Goal: Book appointment/travel/reservation

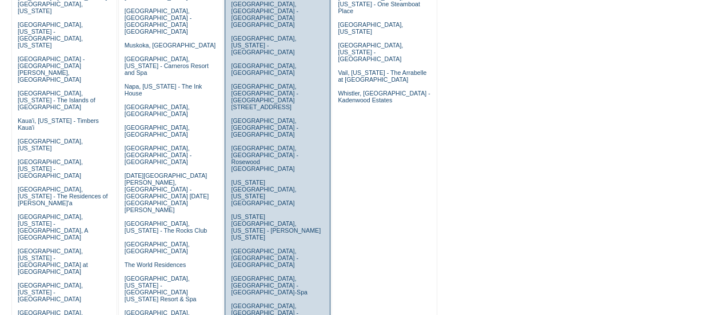
scroll to position [338, 0]
click at [257, 117] on link "[GEOGRAPHIC_DATA], [GEOGRAPHIC_DATA] - [GEOGRAPHIC_DATA]" at bounding box center [264, 127] width 67 height 21
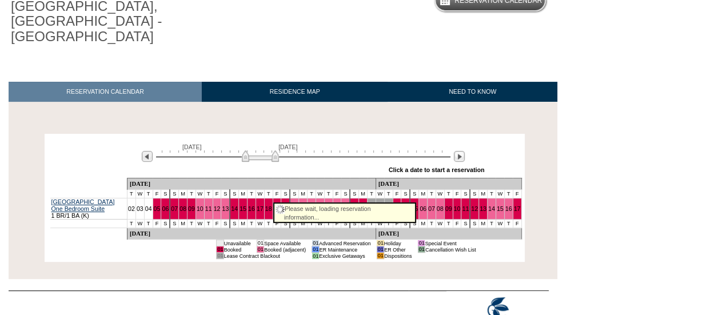
scroll to position [119, 0]
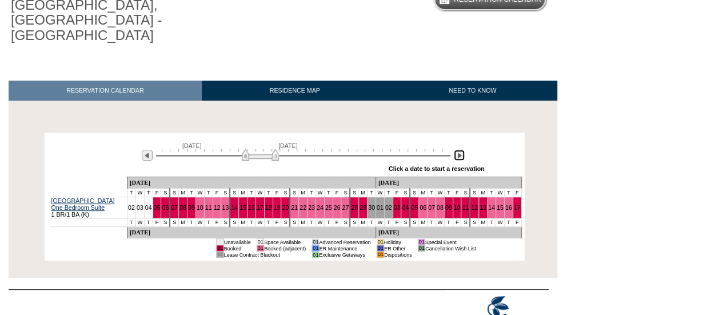
click at [455, 150] on img at bounding box center [459, 155] width 11 height 11
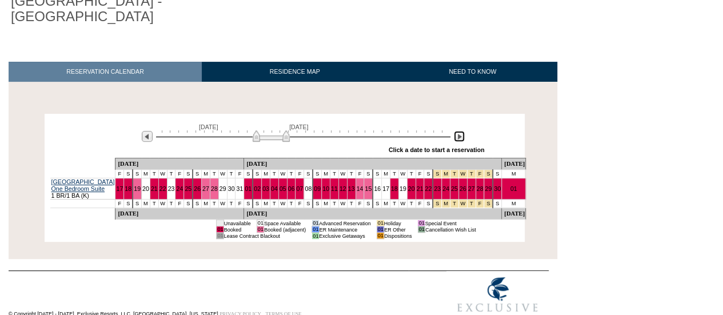
scroll to position [139, 0]
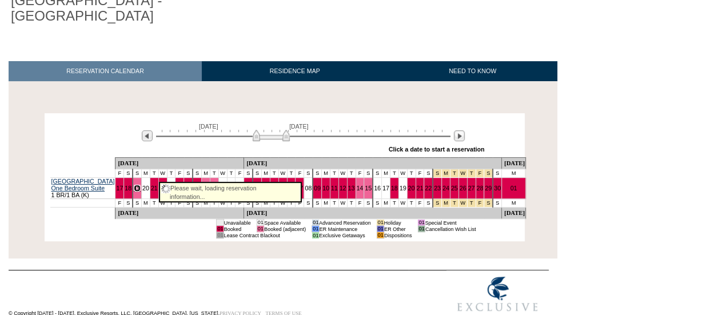
click at [141, 185] on link "19" at bounding box center [137, 188] width 7 height 7
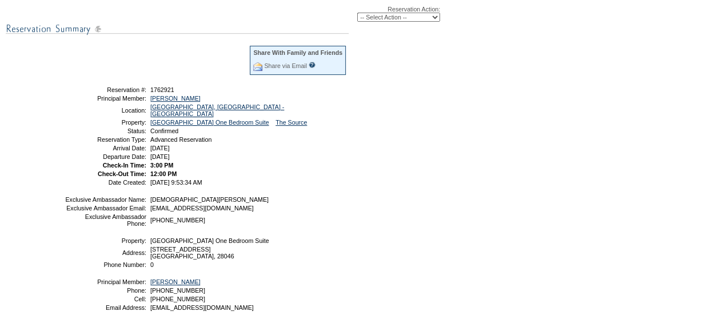
scroll to position [165, 0]
click at [413, 20] on select "-- Select Action -- Modify Reservation Dates Modify Reservation Cost Modify Occ…" at bounding box center [398, 16] width 83 height 9
select select "ChangeDates"
click at [357, 13] on select "-- Select Action -- Modify Reservation Dates Modify Reservation Cost Modify Occ…" at bounding box center [398, 16] width 83 height 9
